Goal: Navigation & Orientation: Find specific page/section

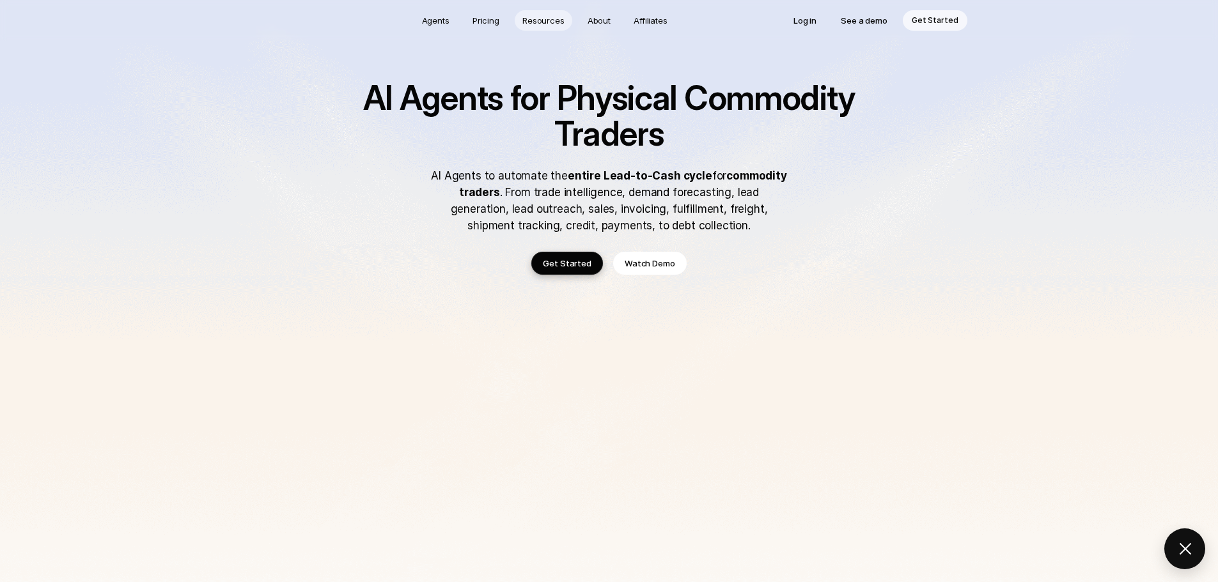
scroll to position [859, 0]
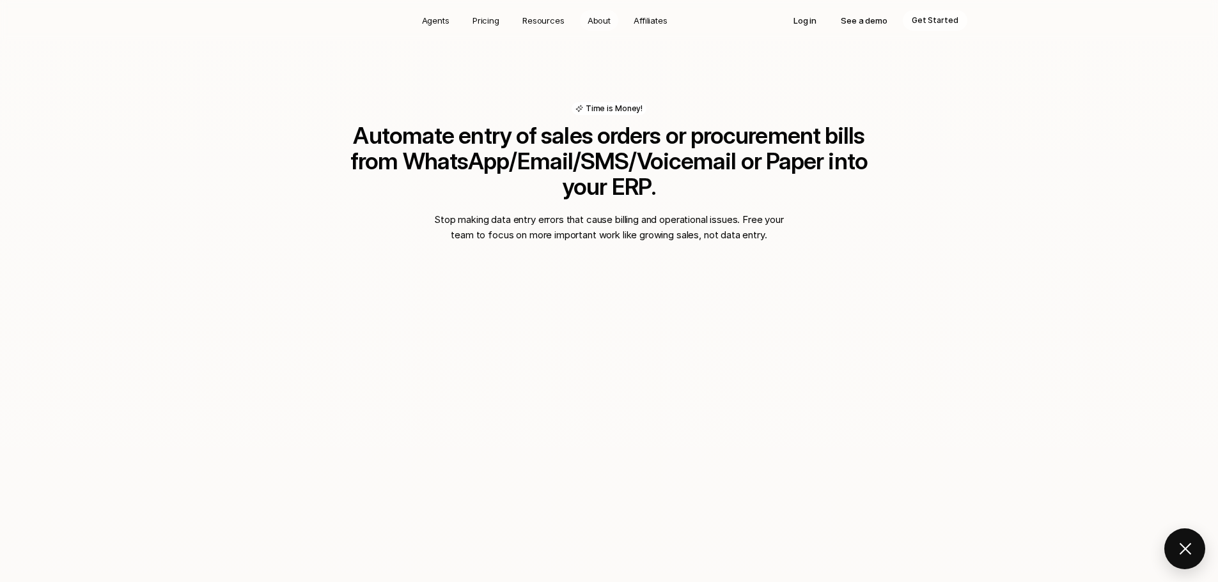
click at [599, 22] on p "About" at bounding box center [598, 20] width 23 height 13
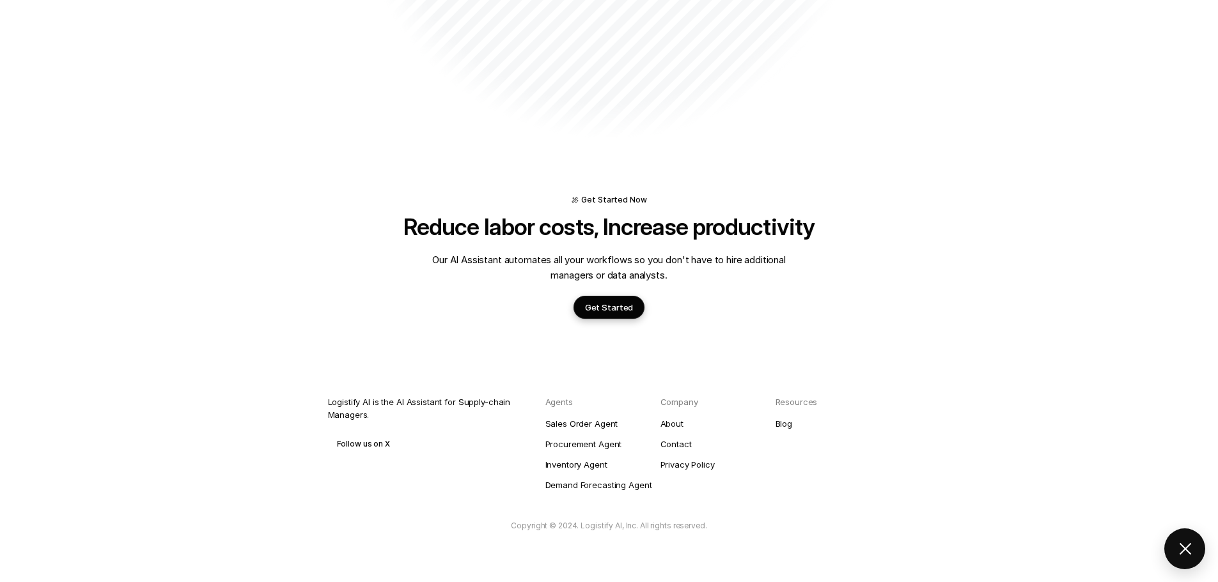
scroll to position [511, 0]
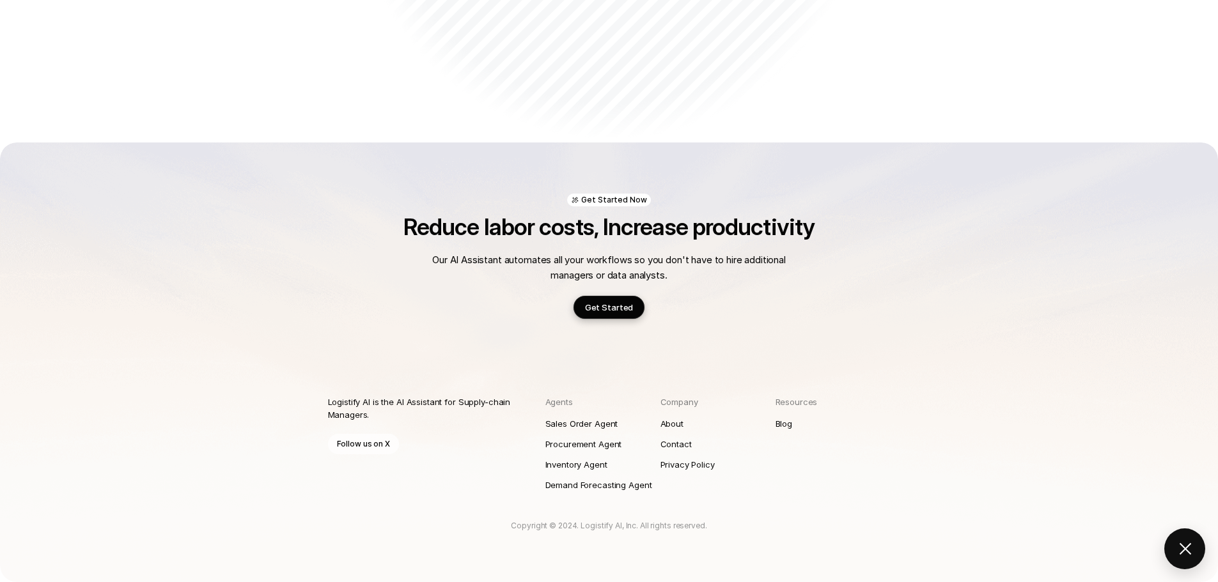
drag, startPoint x: 311, startPoint y: 100, endPoint x: 663, endPoint y: 228, distance: 374.4
copy p "Loremipsu DO sit ametcon ad 6507 el 9 seddoeiu — Tempor Incidid, Utla Etdolo & …"
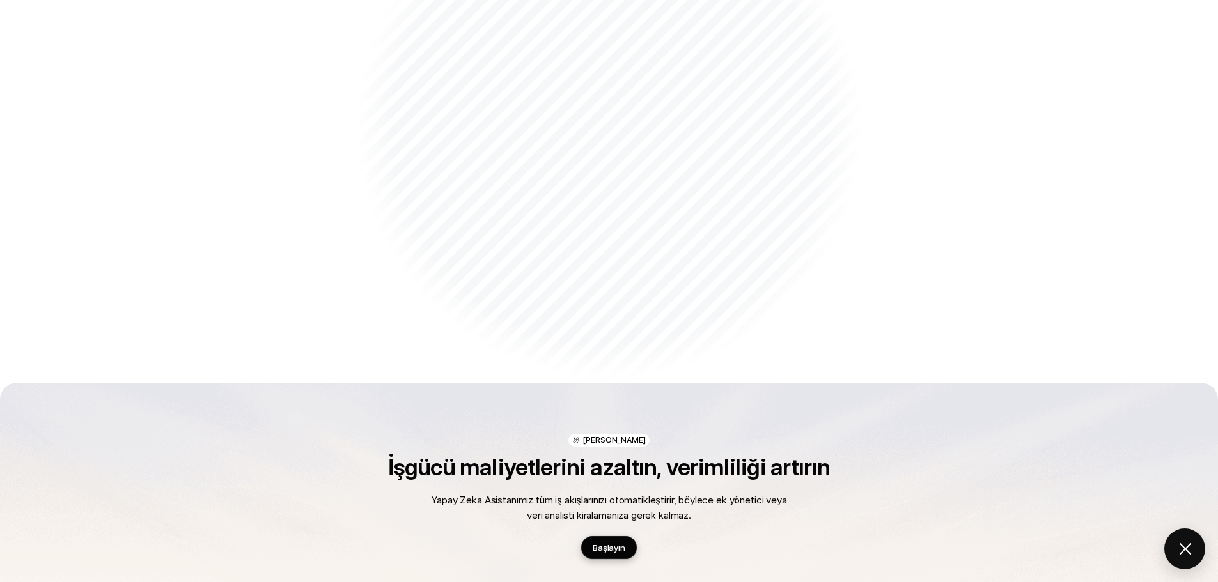
scroll to position [0, 0]
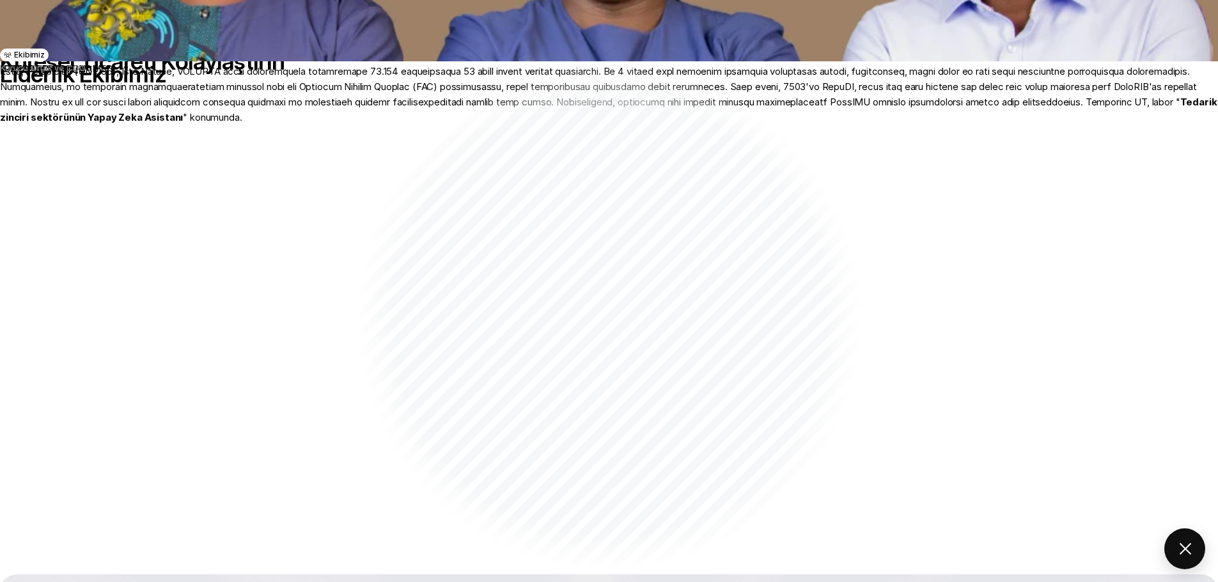
click at [399, 5] on font "Ajanlar" at bounding box center [406, 0] width 27 height 10
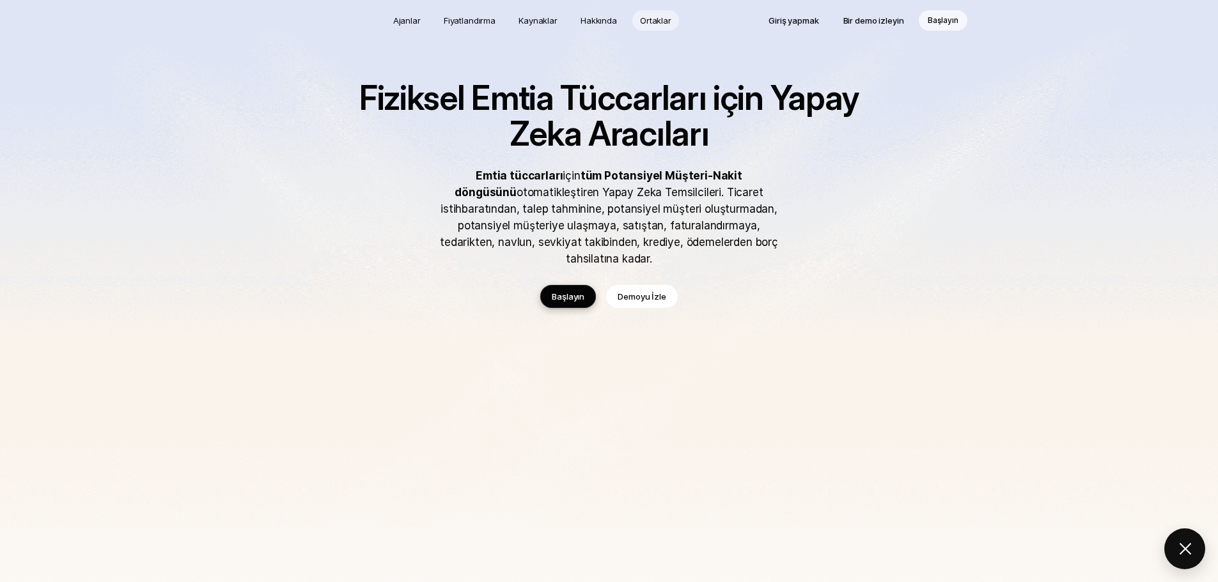
click at [651, 14] on p "Ortaklar" at bounding box center [655, 20] width 31 height 13
